Goal: Find contact information: Find contact information

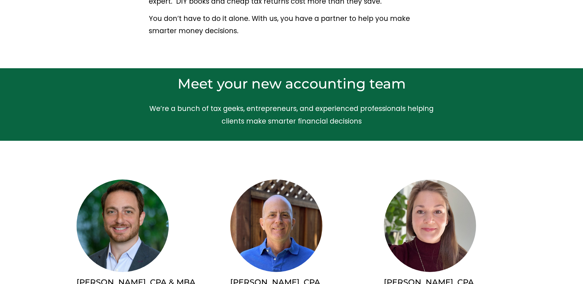
scroll to position [307, 0]
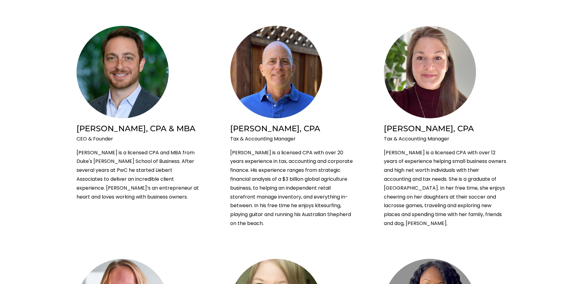
click at [135, 86] on img at bounding box center [122, 72] width 92 height 92
drag, startPoint x: 149, startPoint y: 155, endPoint x: 143, endPoint y: 149, distance: 8.3
click at [146, 152] on p "[PERSON_NAME] is a licensed CPA and MBA from Duke's [PERSON_NAME] School of Bus…" at bounding box center [137, 174] width 123 height 53
click at [142, 129] on h2 "[PERSON_NAME], CPA & MBA" at bounding box center [137, 128] width 123 height 10
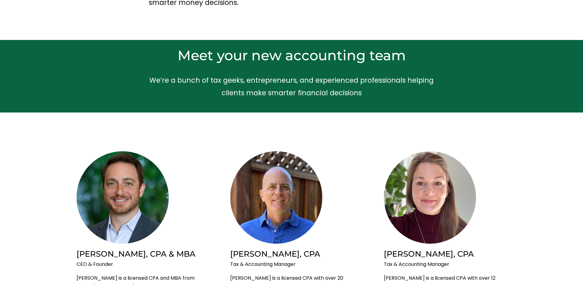
scroll to position [246, 0]
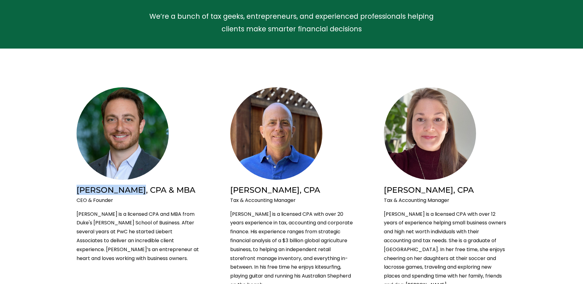
drag, startPoint x: 72, startPoint y: 188, endPoint x: 128, endPoint y: 189, distance: 56.2
copy h2 "[PERSON_NAME]"
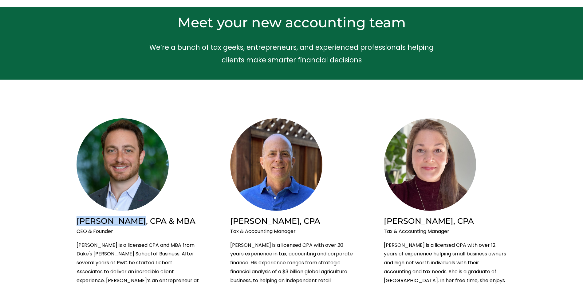
scroll to position [215, 0]
